Goal: Check status: Check status

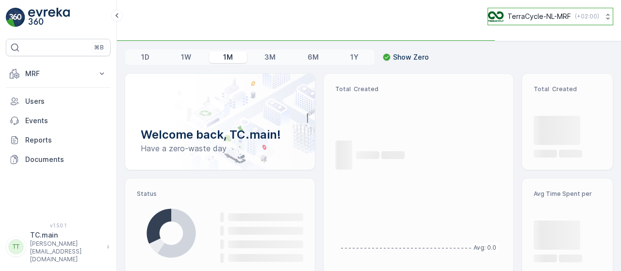
click at [499, 15] on img at bounding box center [496, 16] width 16 height 11
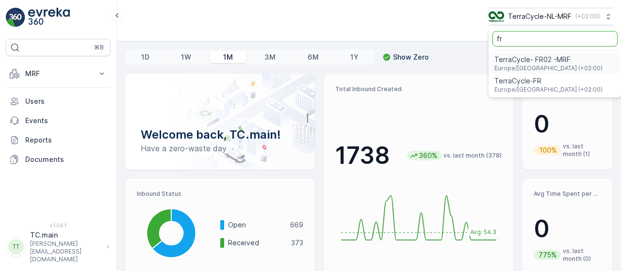
type input "fr"
click at [525, 65] on span "Europe/[GEOGRAPHIC_DATA] (+02:00)" at bounding box center [548, 69] width 108 height 8
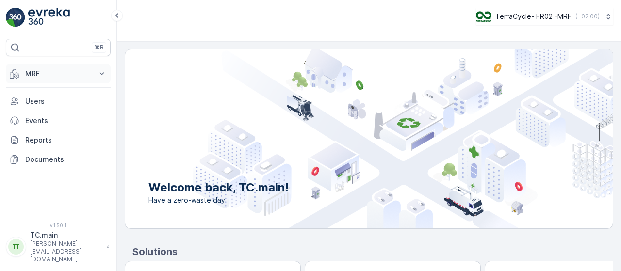
click at [28, 70] on p "MRF" at bounding box center [58, 74] width 66 height 10
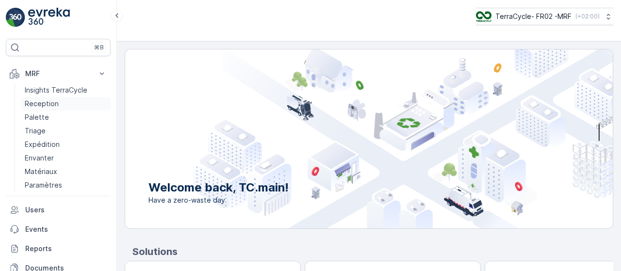
click at [48, 105] on p "Reception" at bounding box center [42, 104] width 34 height 10
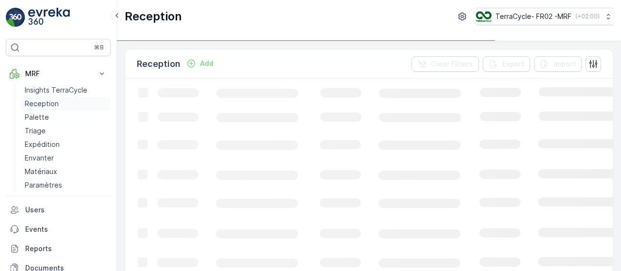
click at [44, 103] on p "Reception" at bounding box center [42, 104] width 34 height 10
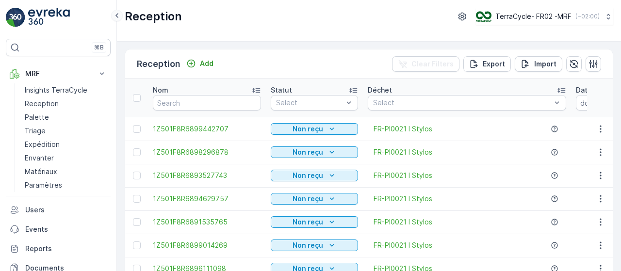
click at [114, 21] on icon at bounding box center [117, 16] width 11 height 12
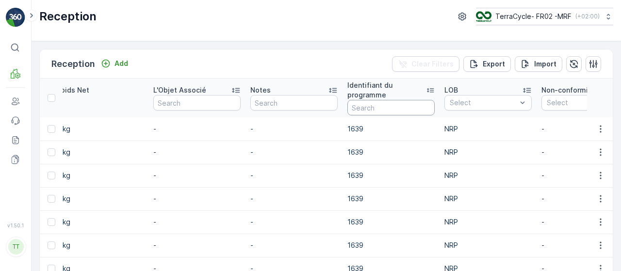
scroll to position [0, 1117]
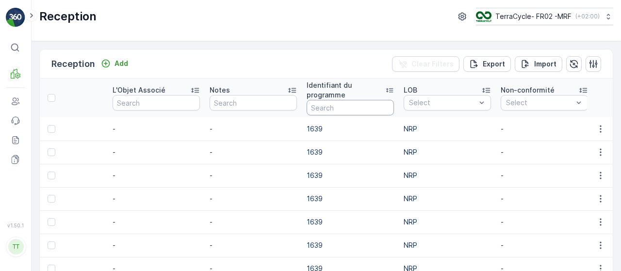
click at [311, 111] on input "text" at bounding box center [350, 108] width 87 height 16
paste input "CS291"
type input "CS291"
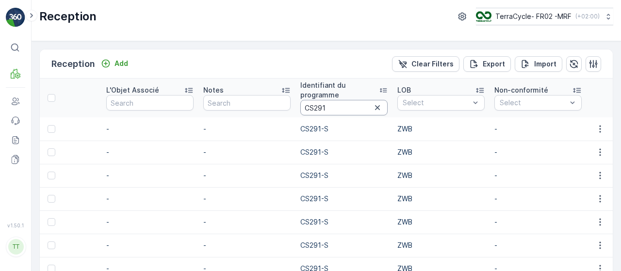
scroll to position [0, 1049]
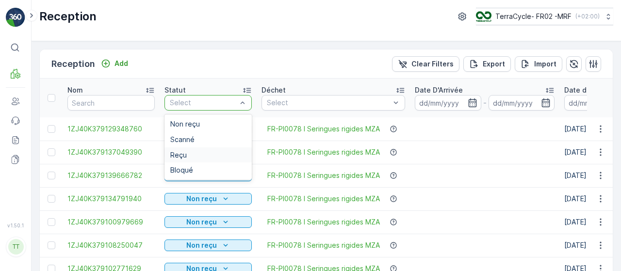
click at [185, 151] on span "Reçu" at bounding box center [178, 155] width 16 height 8
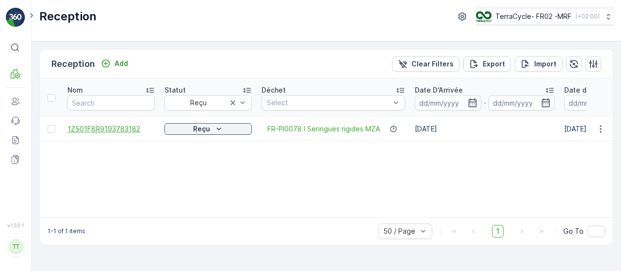
click at [85, 128] on span "1Z501F8R9193783182" at bounding box center [110, 129] width 87 height 10
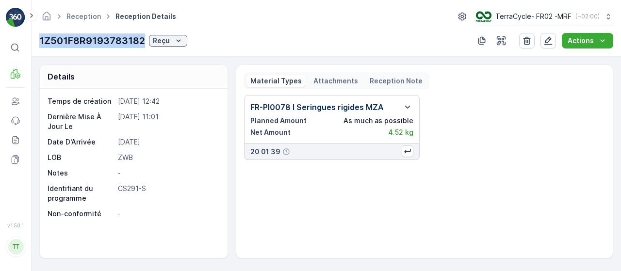
drag, startPoint x: 144, startPoint y: 39, endPoint x: 37, endPoint y: 36, distance: 106.7
click at [37, 36] on div "Reception Reception Details TerraCycle- FR02 -MRF ( +02:00 ) 1Z501F8R9193783182…" at bounding box center [326, 28] width 589 height 57
copy p "1Z501F8R9193783182"
